Goal: Task Accomplishment & Management: Complete application form

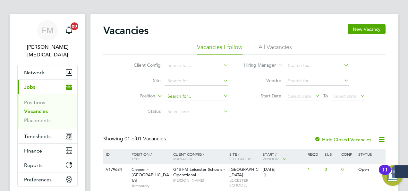
scroll to position [47, 0]
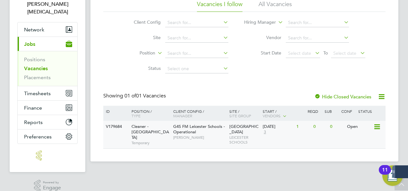
click at [159, 149] on div "V179684 Cleaner - Leicester Temporary G4S FM Leicester Schools - Operational Na…" at bounding box center [244, 135] width 283 height 28
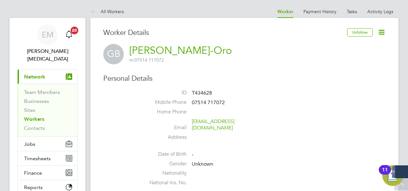
scroll to position [126, 0]
